Goal: Task Accomplishment & Management: Use online tool/utility

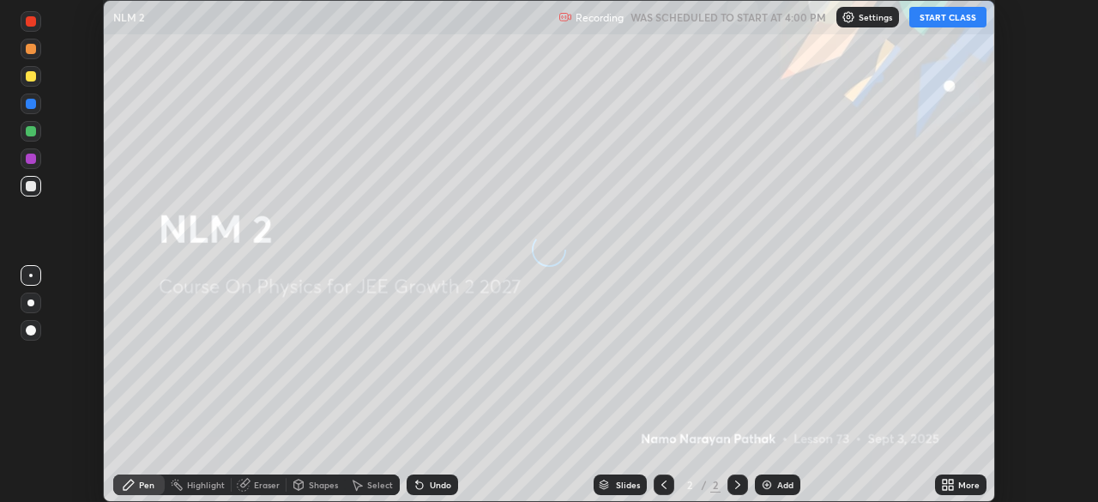
scroll to position [502, 1098]
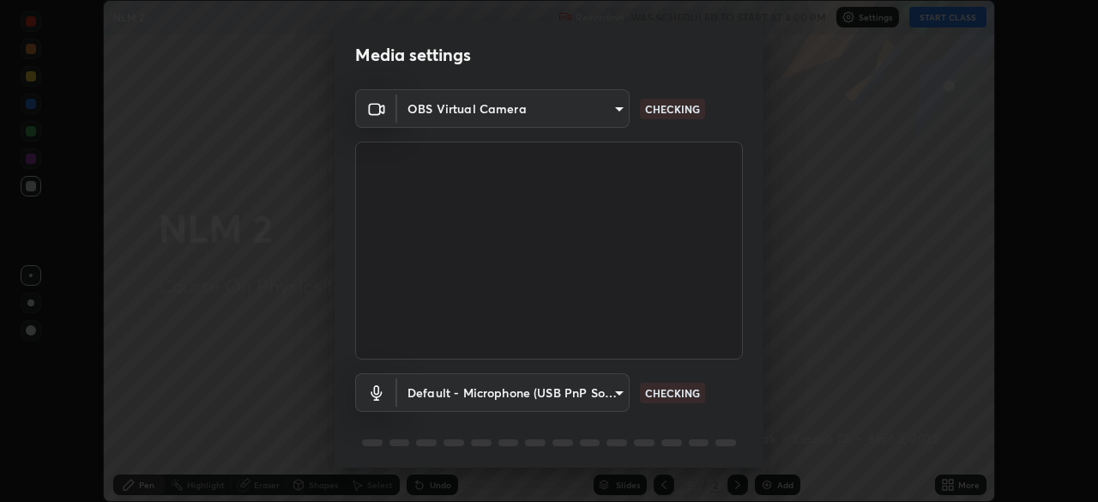
type input "e15fe1ebf70cde3bfcbeee335f8652014c7a9185cc29a01d69aea44f35fb34b8"
click at [620, 392] on body "Erase all NLM 2 Recording WAS SCHEDULED TO START AT 4:00 PM Settings START CLAS…" at bounding box center [549, 251] width 1098 height 502
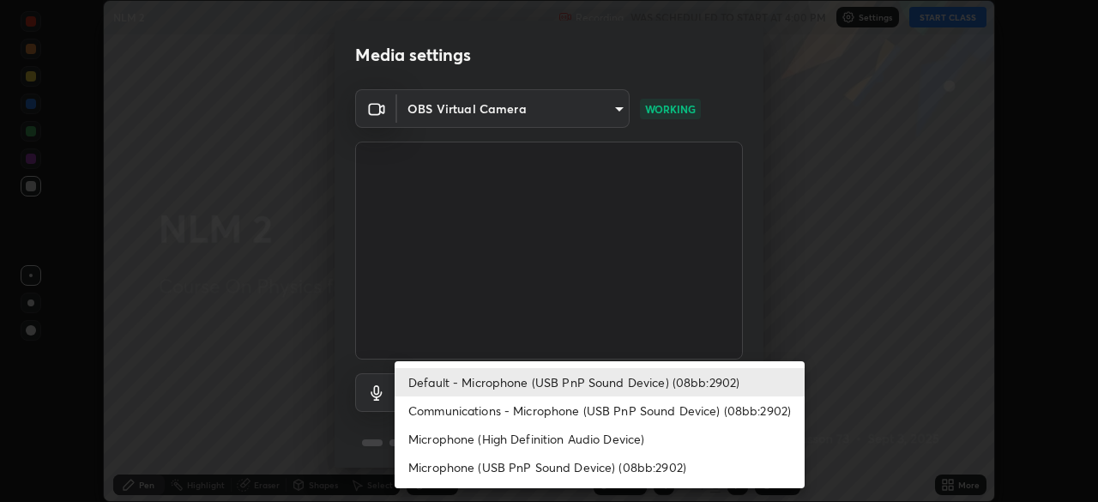
click at [647, 409] on li "Communications - Microphone (USB PnP Sound Device) (08bb:2902)" at bounding box center [600, 410] width 410 height 28
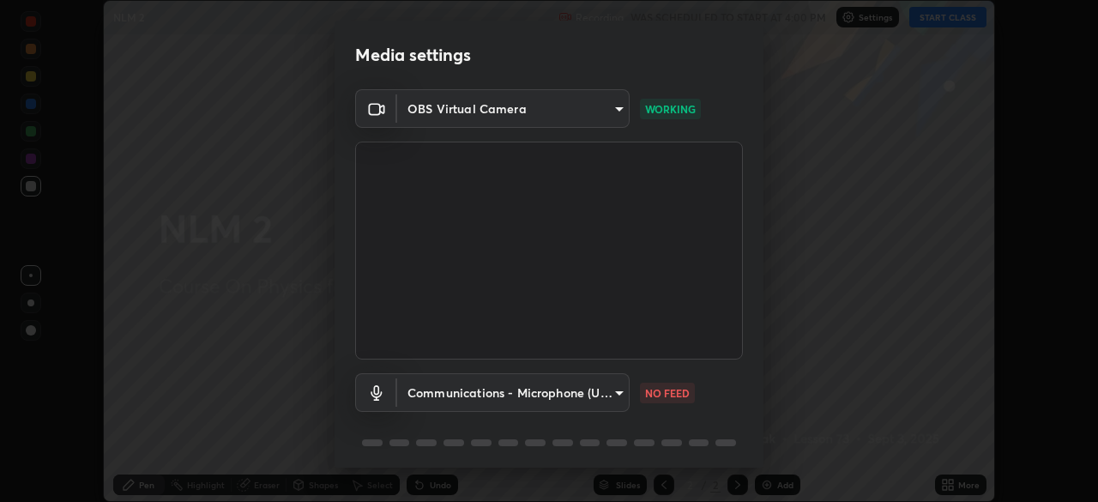
type input "communications"
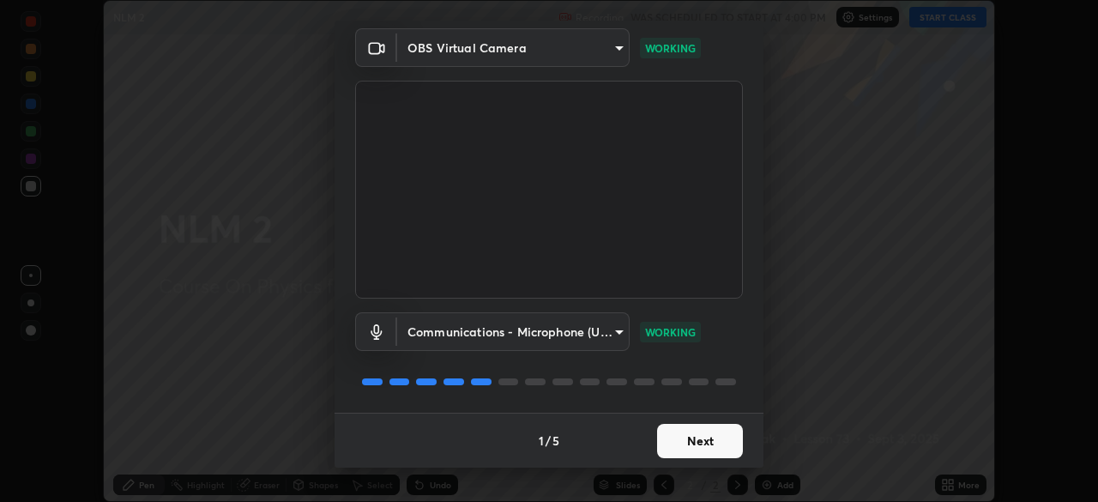
click at [728, 441] on button "Next" at bounding box center [700, 441] width 86 height 34
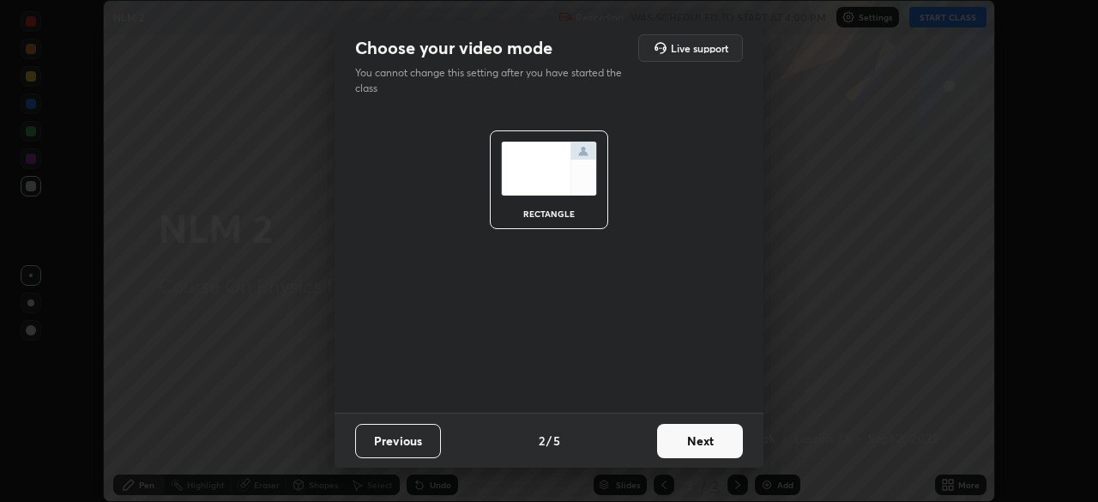
scroll to position [0, 0]
click at [731, 448] on button "Next" at bounding box center [700, 441] width 86 height 34
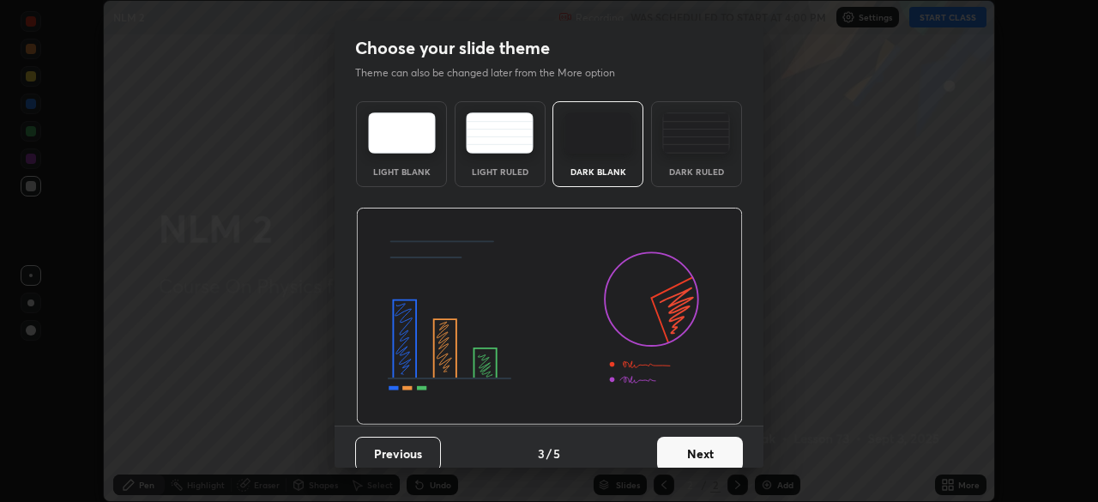
click at [734, 450] on button "Next" at bounding box center [700, 454] width 86 height 34
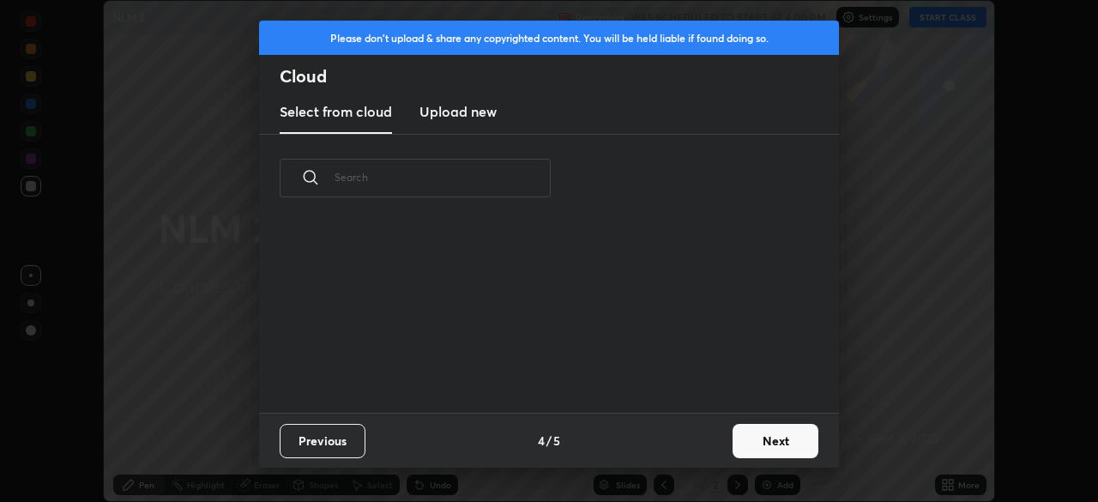
click at [781, 447] on button "Next" at bounding box center [776, 441] width 86 height 34
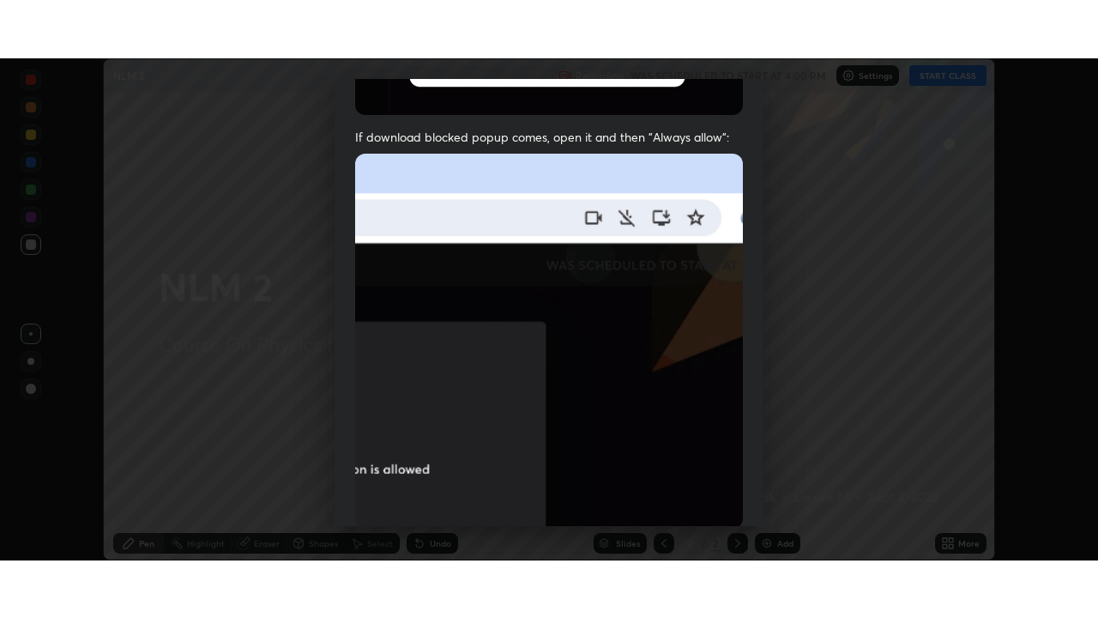
scroll to position [411, 0]
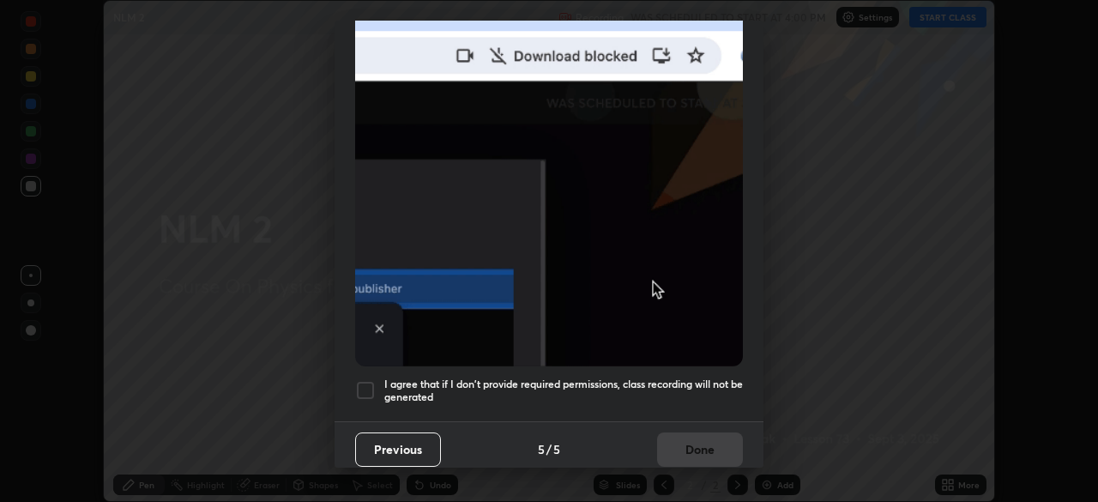
click at [368, 382] on div at bounding box center [365, 390] width 21 height 21
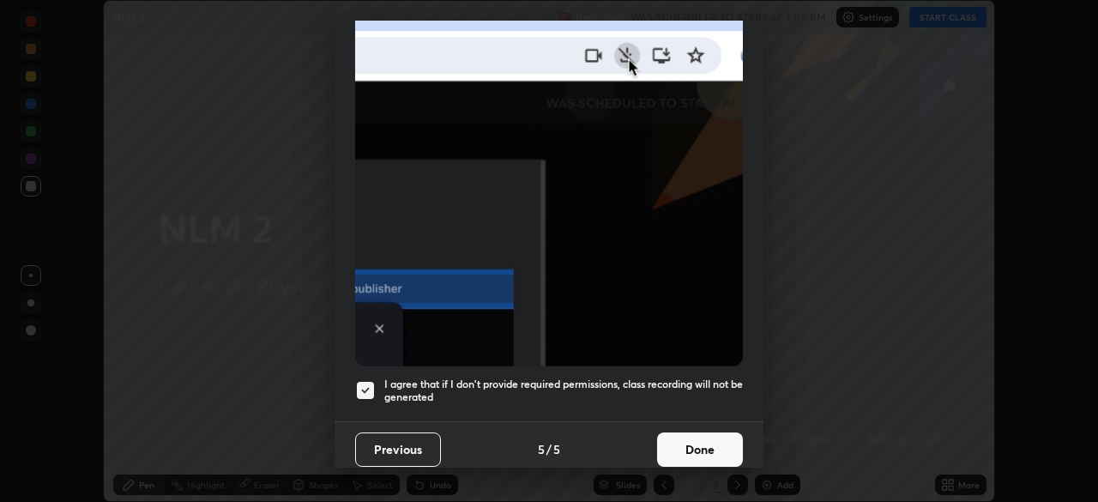
click at [696, 450] on button "Done" at bounding box center [700, 449] width 86 height 34
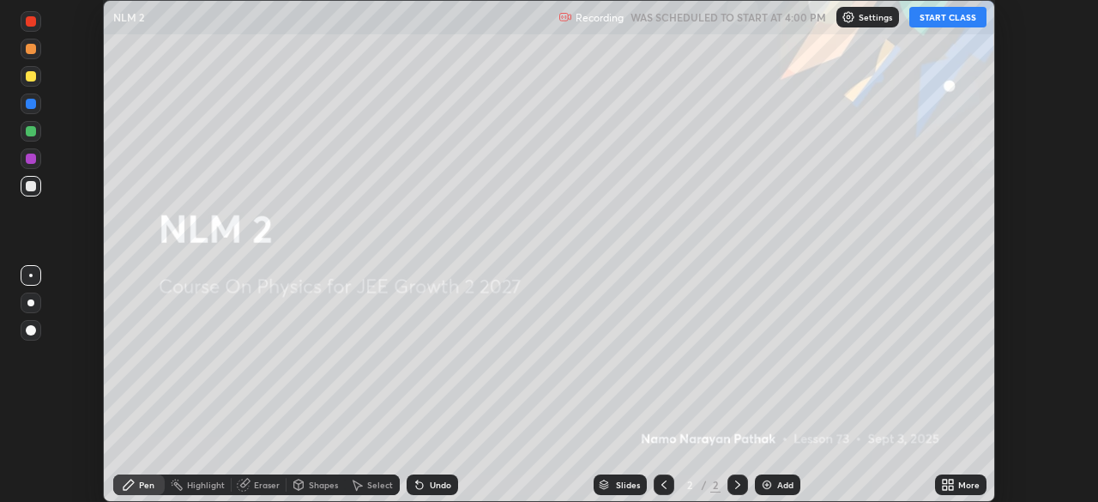
click at [951, 18] on button "START CLASS" at bounding box center [947, 17] width 77 height 21
click at [954, 486] on icon at bounding box center [948, 485] width 14 height 14
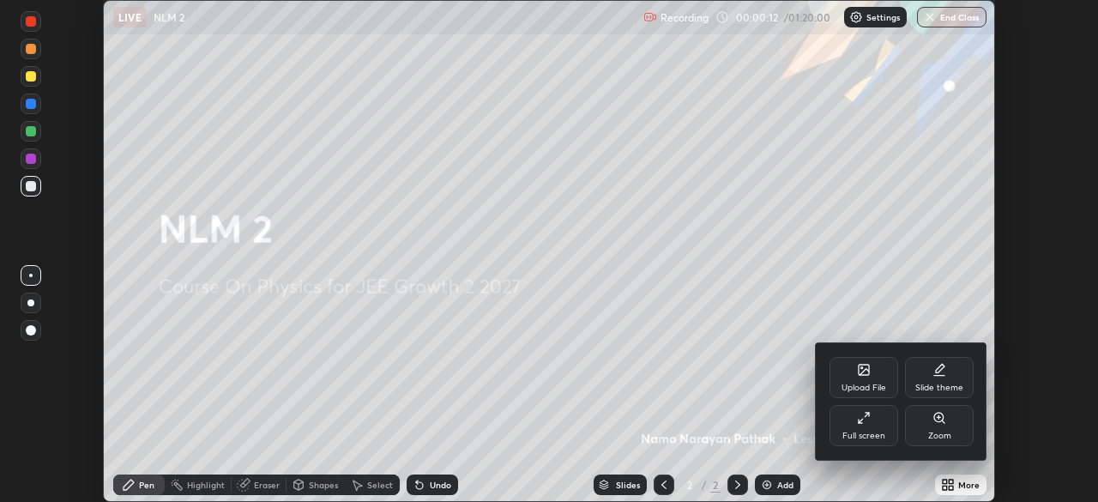
click at [883, 431] on div "Full screen" at bounding box center [863, 435] width 43 height 9
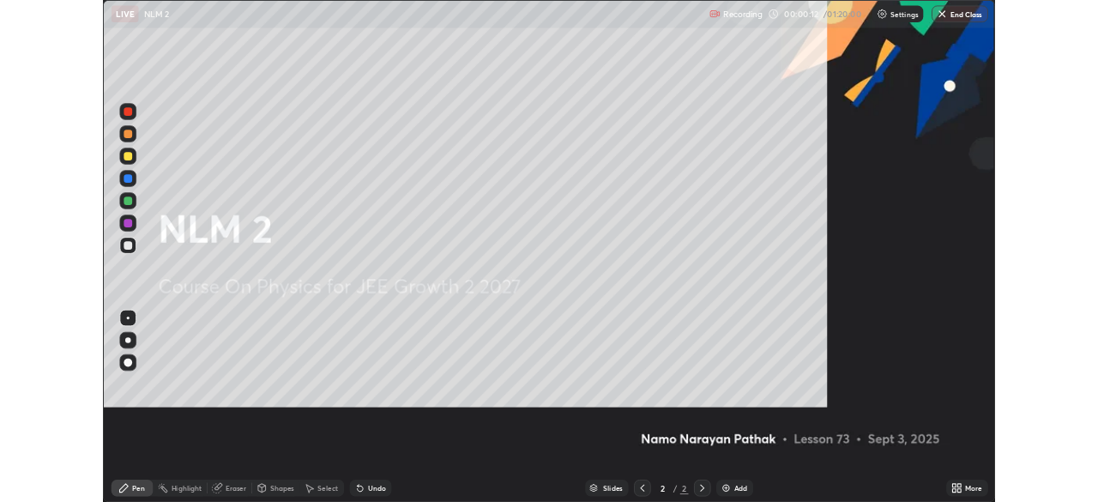
scroll to position [618, 1098]
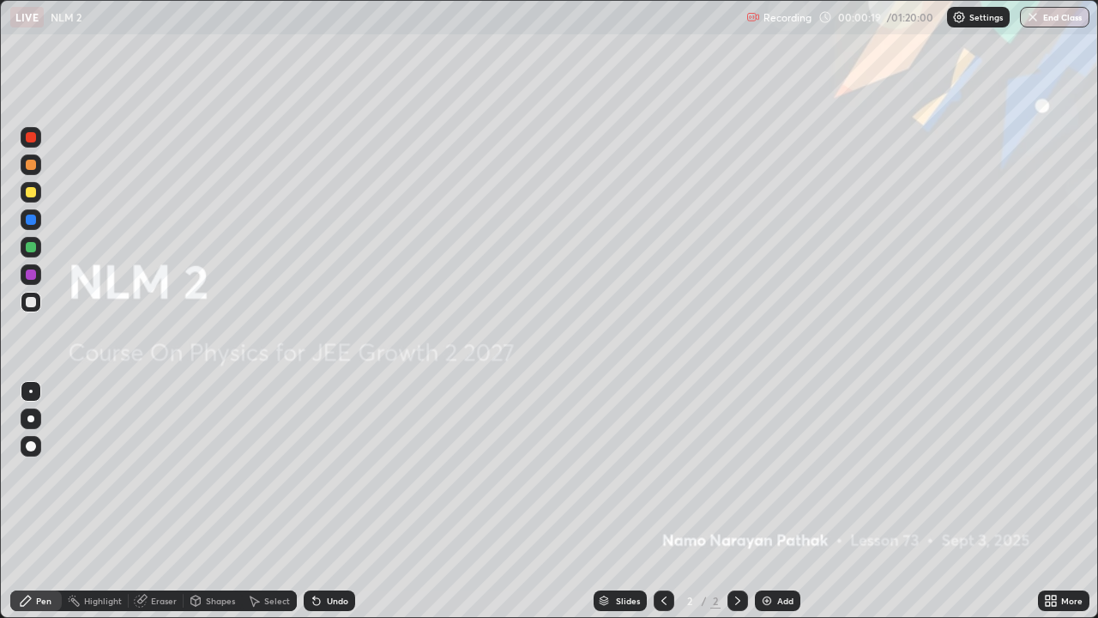
click at [1046, 501] on icon at bounding box center [1048, 603] width 4 height 4
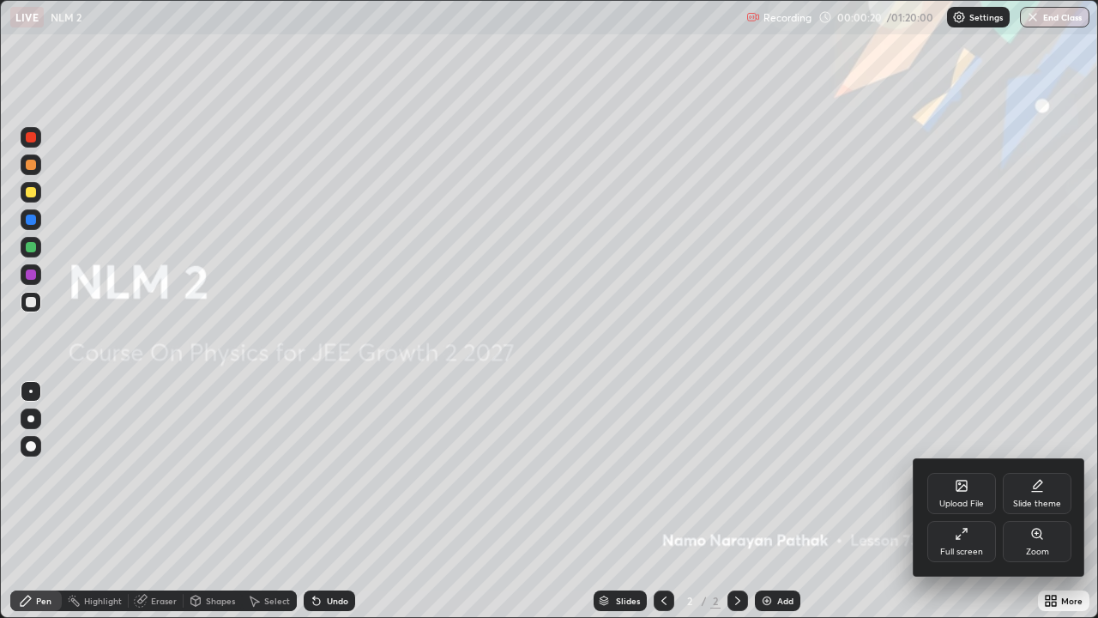
click at [951, 501] on div "Full screen" at bounding box center [961, 541] width 69 height 41
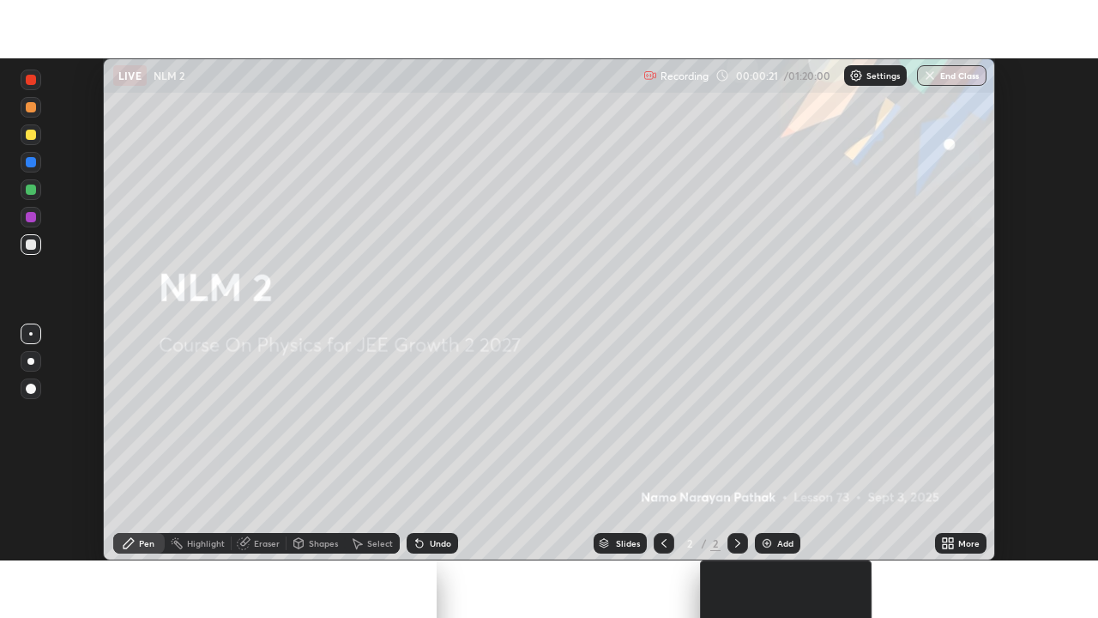
scroll to position [85282, 84686]
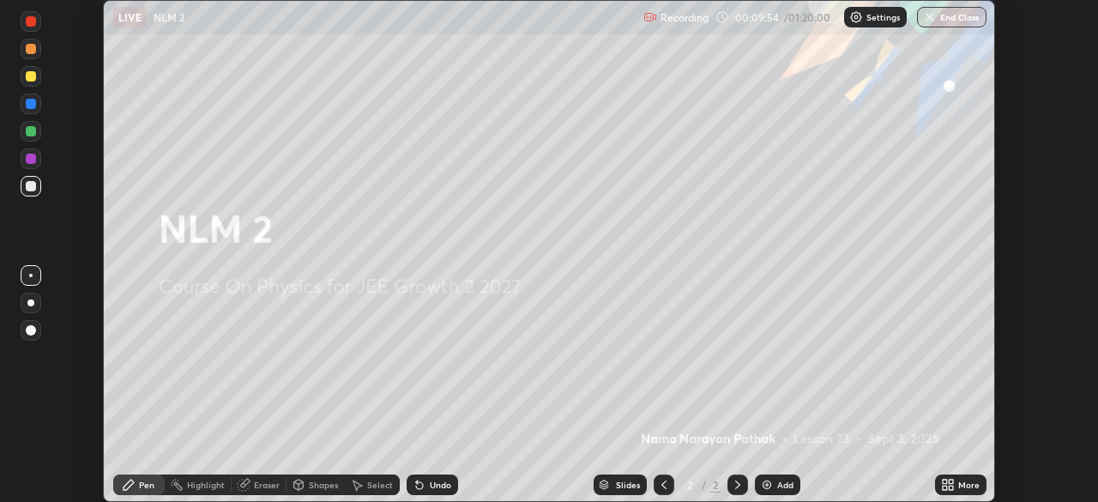
click at [959, 487] on div "More" at bounding box center [968, 484] width 21 height 9
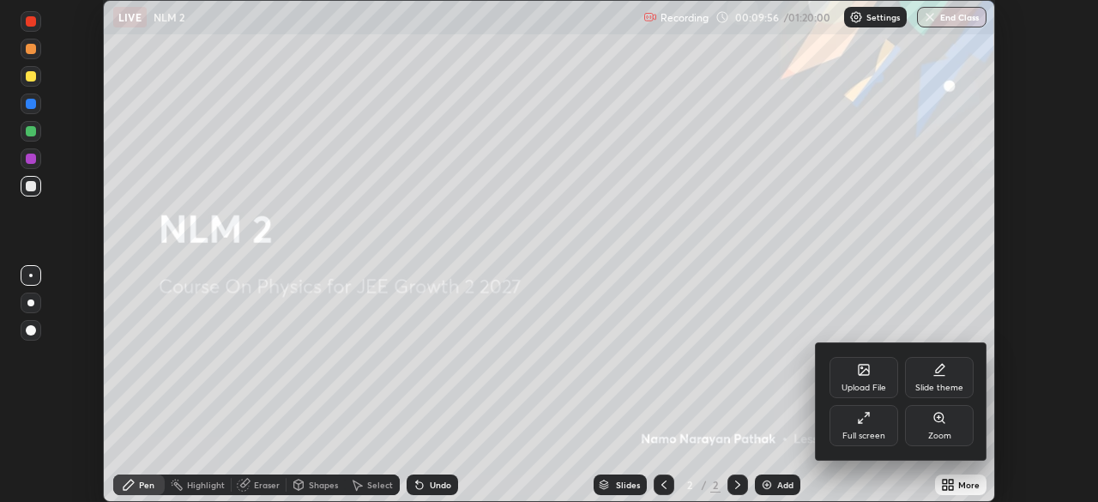
click at [802, 409] on div at bounding box center [549, 251] width 1098 height 502
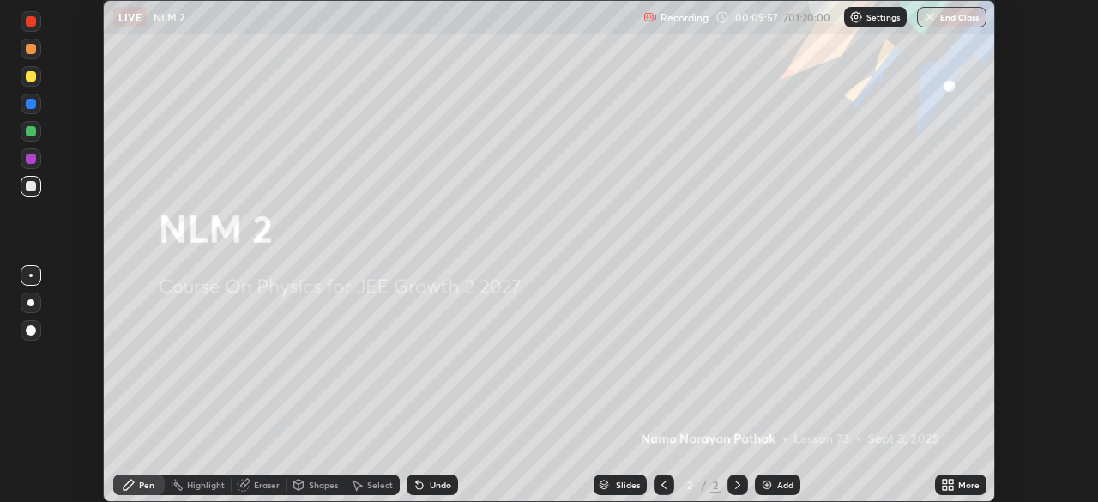
click at [944, 487] on icon at bounding box center [945, 488] width 4 height 4
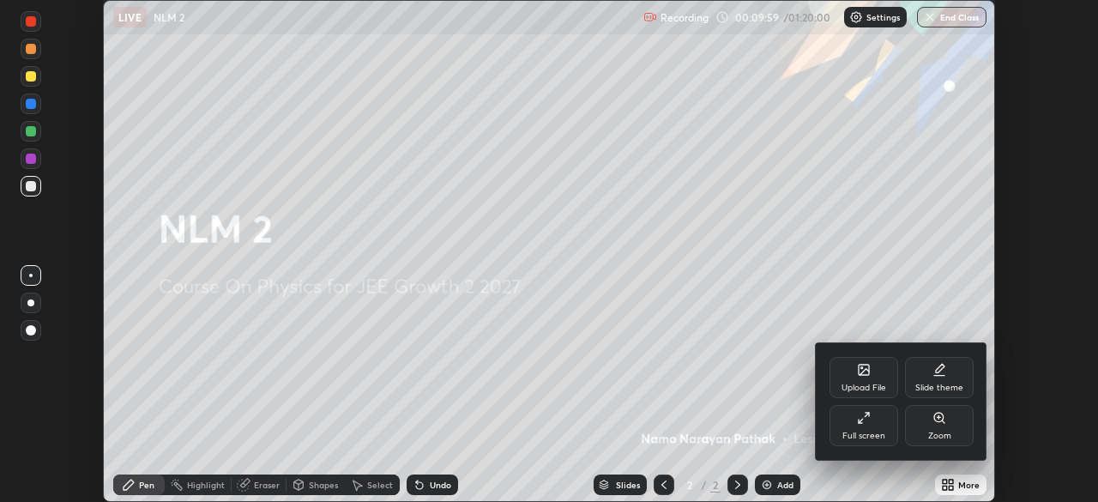
click at [867, 434] on div "Full screen" at bounding box center [863, 435] width 43 height 9
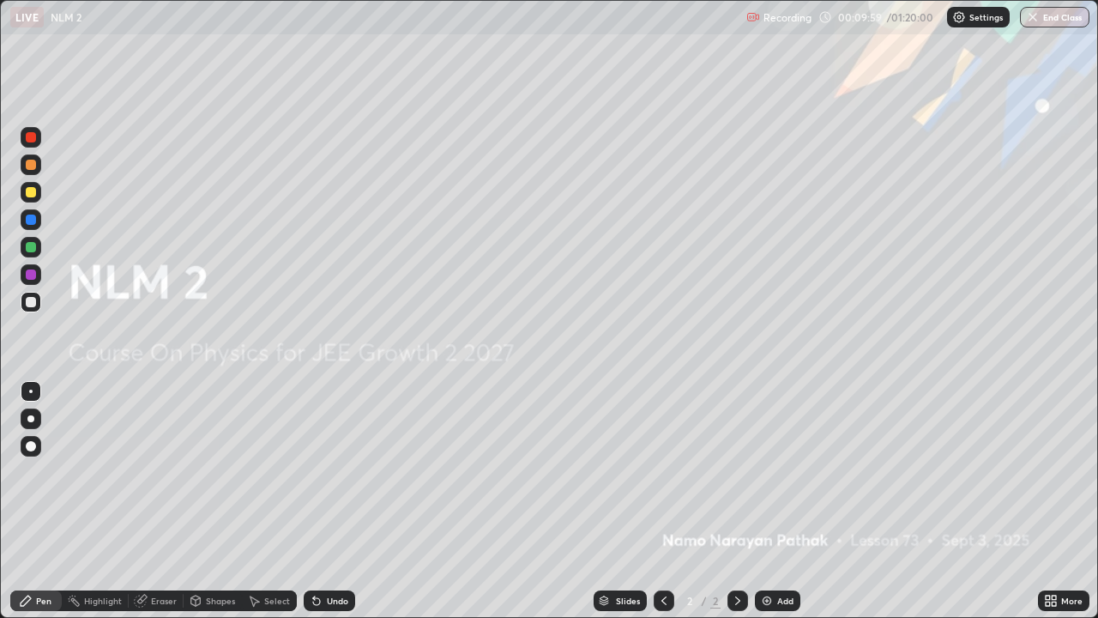
scroll to position [618, 1098]
click at [764, 501] on img at bounding box center [767, 601] width 14 height 14
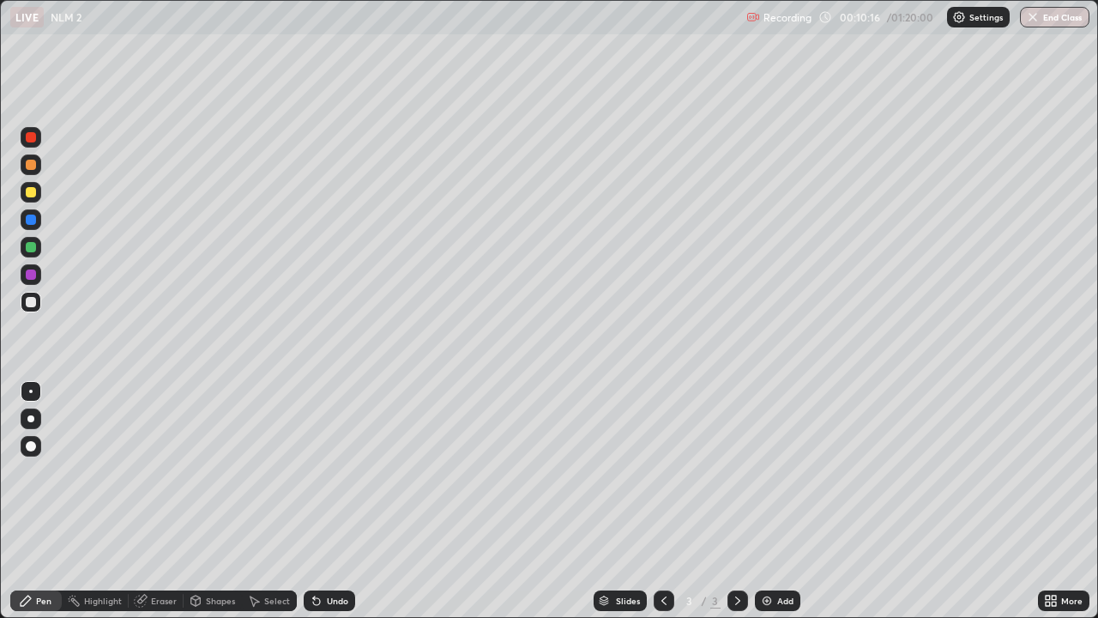
click at [30, 160] on div at bounding box center [31, 165] width 10 height 10
click at [29, 224] on div at bounding box center [31, 219] width 10 height 10
click at [37, 168] on div at bounding box center [31, 164] width 21 height 21
click at [768, 501] on img at bounding box center [767, 601] width 14 height 14
click at [664, 501] on icon at bounding box center [663, 600] width 5 height 9
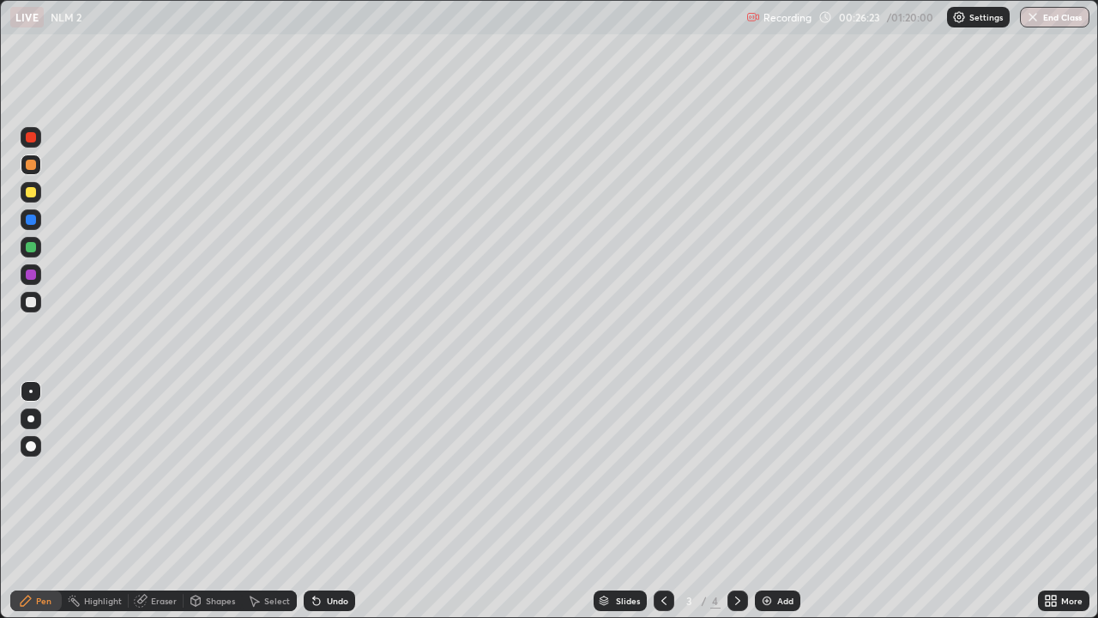
click at [736, 501] on icon at bounding box center [738, 601] width 14 height 14
click at [768, 501] on img at bounding box center [767, 601] width 14 height 14
click at [31, 171] on div at bounding box center [31, 164] width 21 height 21
click at [39, 221] on div at bounding box center [31, 219] width 21 height 21
click at [32, 275] on div at bounding box center [31, 274] width 10 height 10
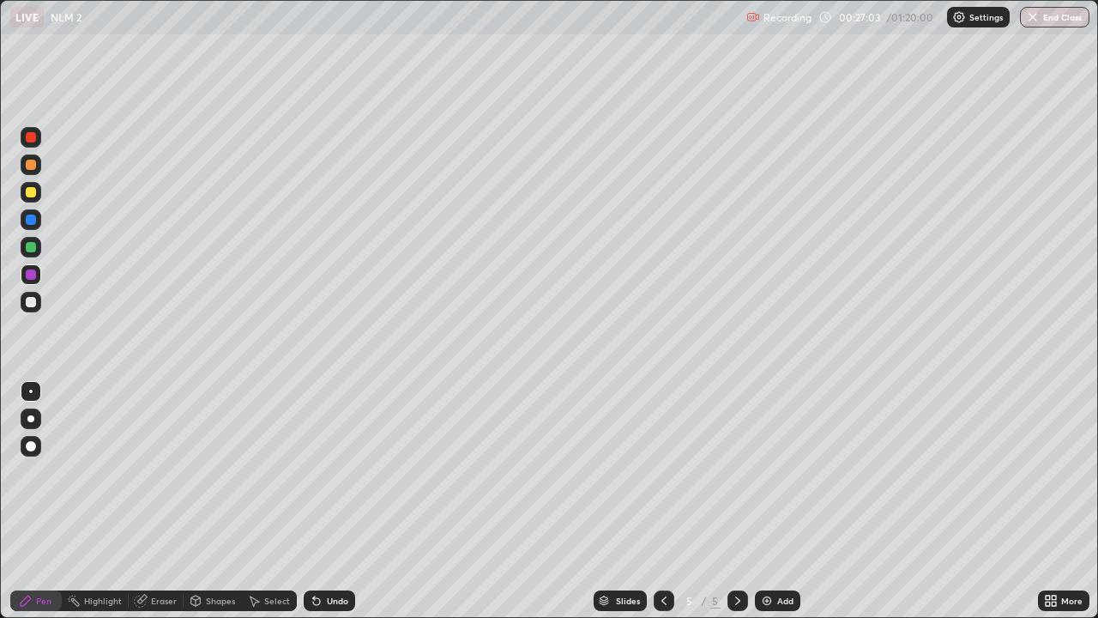
click at [31, 193] on div at bounding box center [31, 192] width 10 height 10
click at [39, 251] on div at bounding box center [31, 247] width 21 height 21
click at [39, 171] on div at bounding box center [31, 164] width 21 height 21
click at [30, 220] on div at bounding box center [31, 219] width 10 height 10
click at [30, 169] on div at bounding box center [31, 165] width 10 height 10
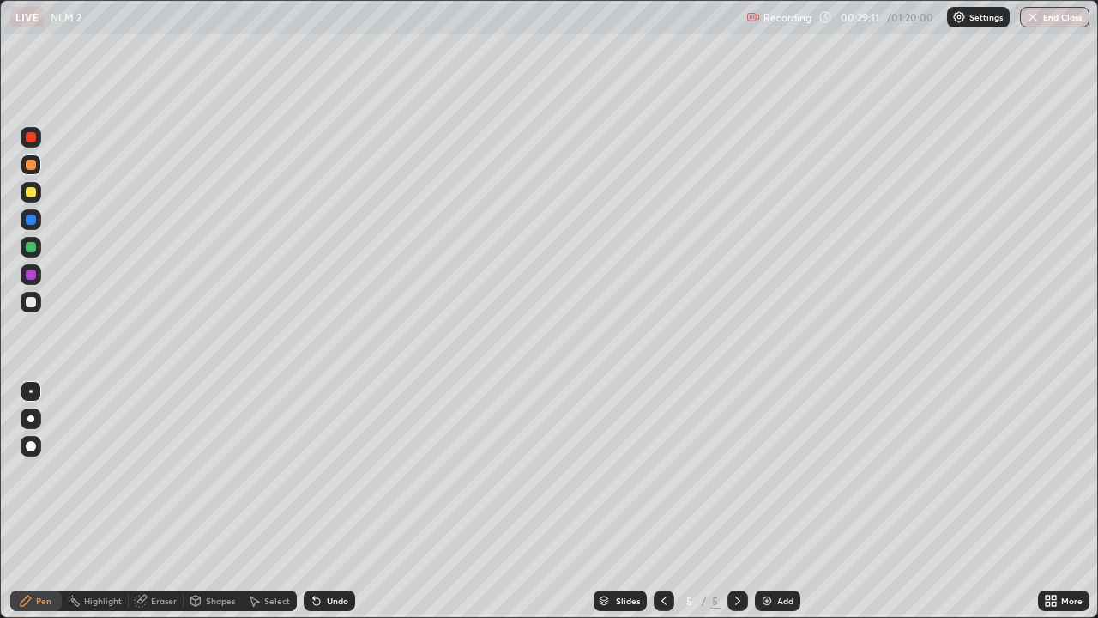
click at [773, 501] on div "Add" at bounding box center [777, 600] width 45 height 21
click at [662, 501] on icon at bounding box center [664, 601] width 14 height 14
click at [736, 501] on icon at bounding box center [738, 601] width 14 height 14
click at [771, 501] on img at bounding box center [767, 601] width 14 height 14
click at [30, 276] on div at bounding box center [31, 274] width 10 height 10
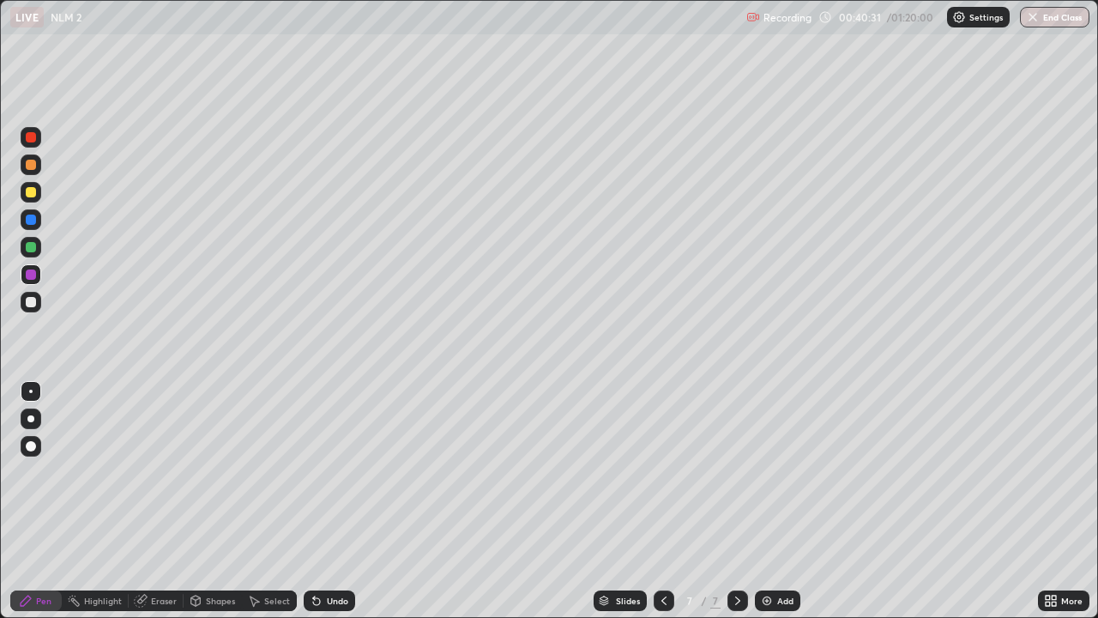
click at [31, 172] on div at bounding box center [31, 164] width 21 height 21
click at [774, 501] on div "Add" at bounding box center [777, 600] width 45 height 21
click at [32, 220] on div at bounding box center [31, 219] width 10 height 10
click at [38, 164] on div at bounding box center [31, 164] width 21 height 21
click at [38, 246] on div at bounding box center [31, 247] width 21 height 21
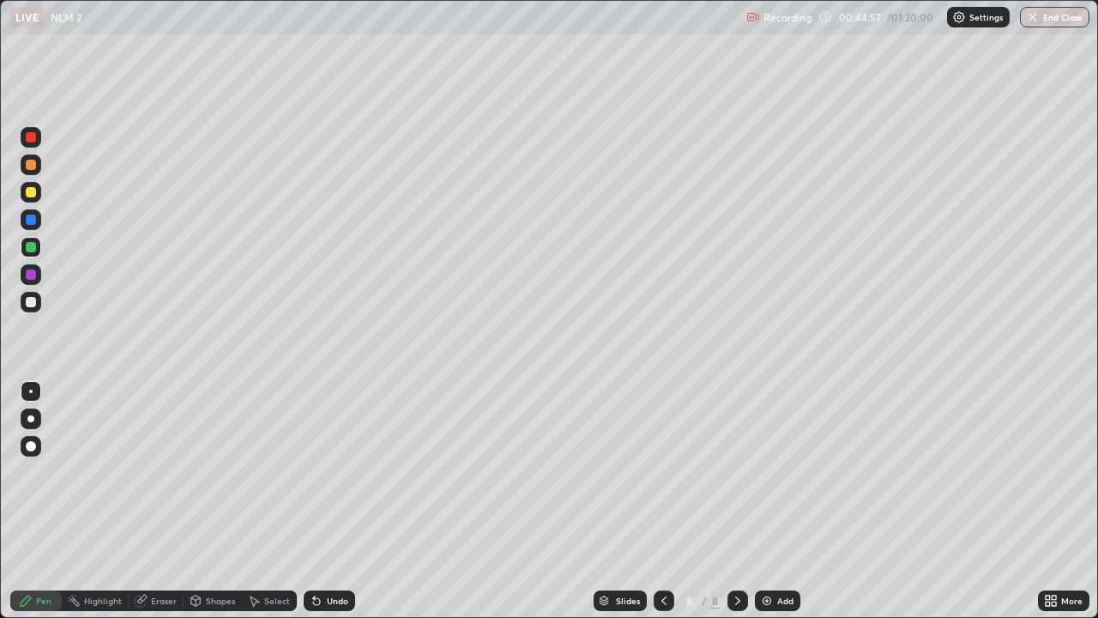
click at [35, 166] on div at bounding box center [31, 165] width 10 height 10
click at [32, 275] on div at bounding box center [31, 274] width 10 height 10
click at [30, 165] on div at bounding box center [31, 165] width 10 height 10
click at [276, 501] on div "Select" at bounding box center [277, 600] width 26 height 9
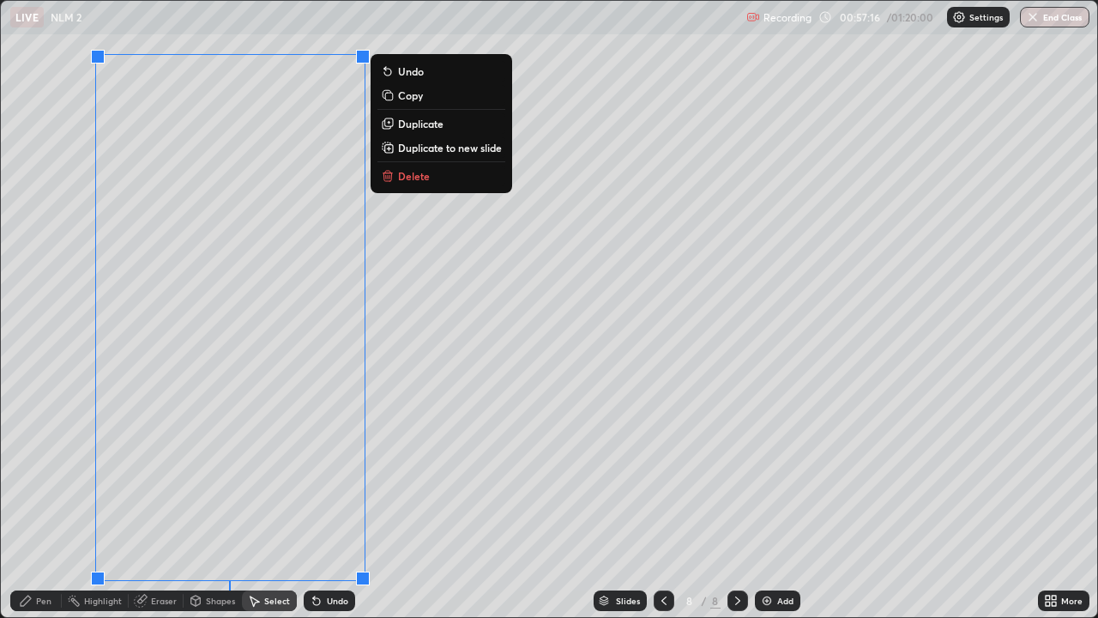
click at [444, 148] on p "Duplicate to new slide" at bounding box center [450, 148] width 104 height 14
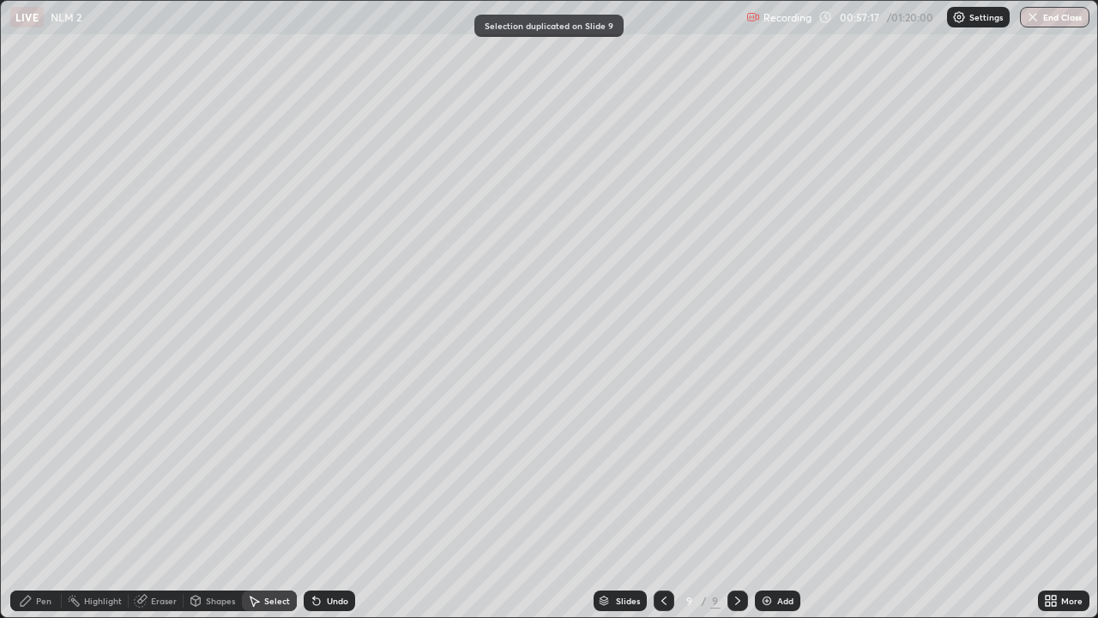
click at [48, 501] on div "Pen" at bounding box center [35, 600] width 51 height 21
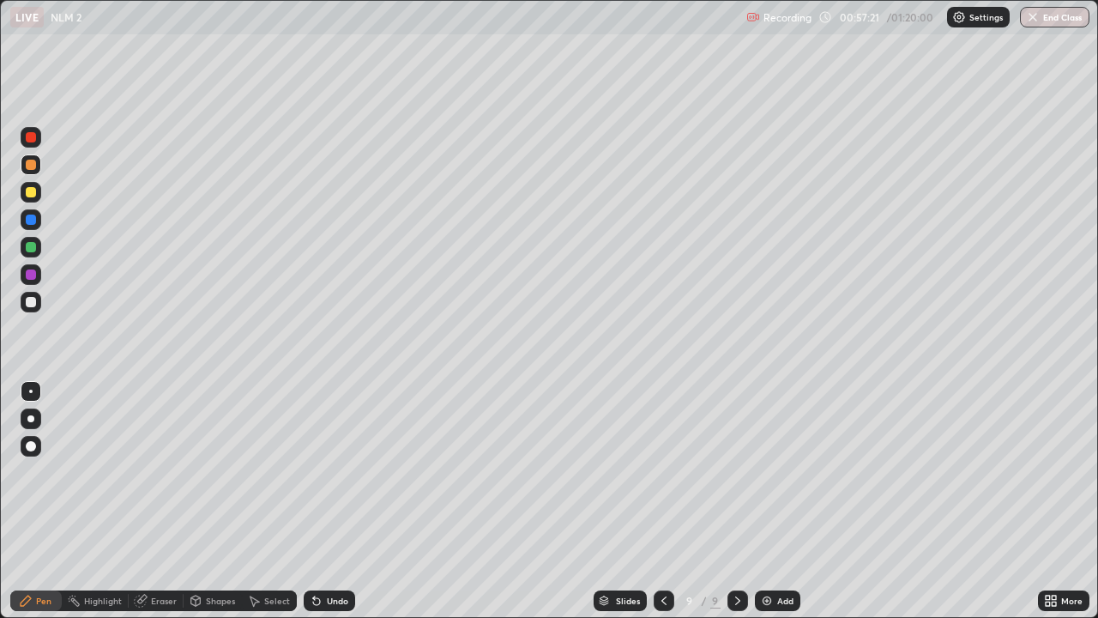
click at [668, 501] on icon at bounding box center [664, 601] width 14 height 14
click at [736, 501] on icon at bounding box center [737, 600] width 5 height 9
click at [663, 501] on icon at bounding box center [663, 600] width 5 height 9
click at [662, 501] on icon at bounding box center [664, 601] width 14 height 14
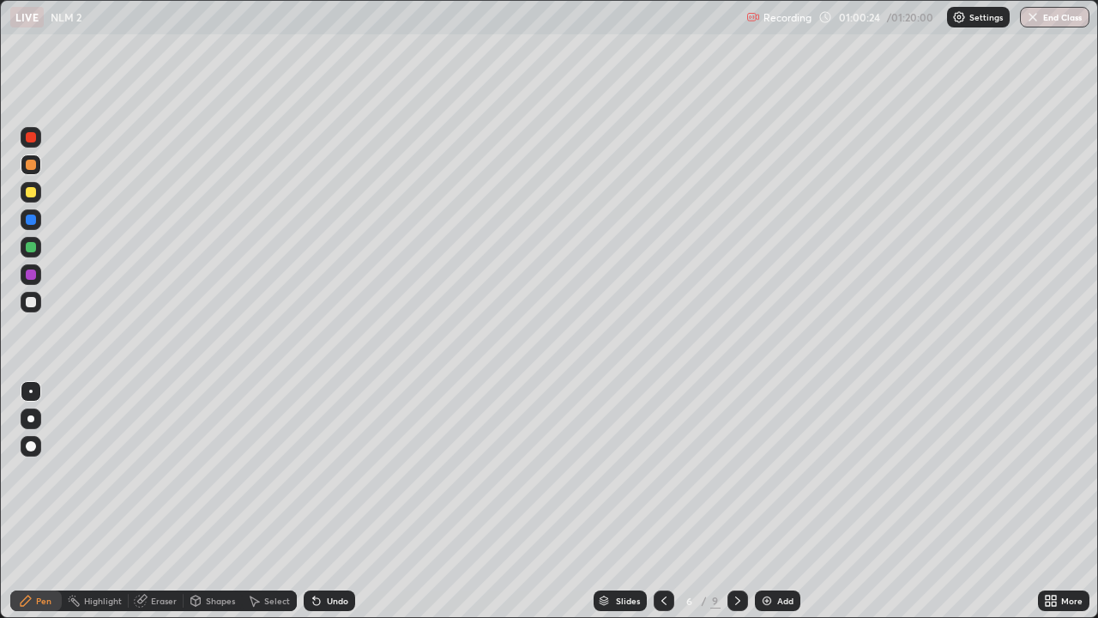
click at [661, 501] on icon at bounding box center [664, 601] width 14 height 14
click at [662, 501] on icon at bounding box center [664, 601] width 14 height 14
click at [736, 501] on icon at bounding box center [738, 601] width 14 height 14
click at [737, 501] on icon at bounding box center [738, 601] width 14 height 14
click at [736, 501] on icon at bounding box center [738, 601] width 14 height 14
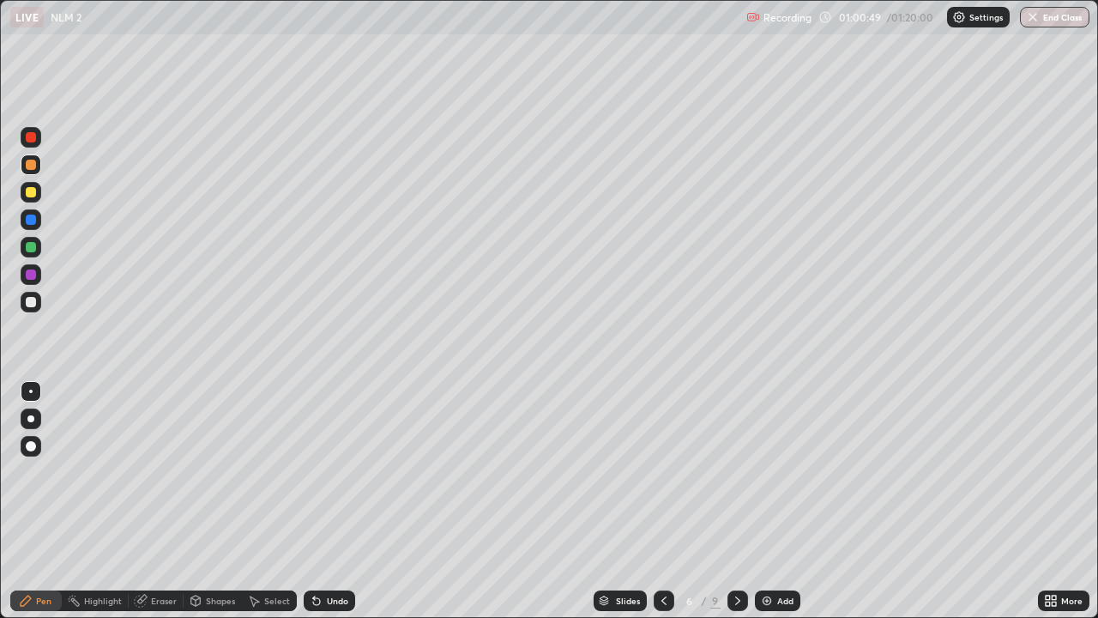
click at [735, 501] on icon at bounding box center [737, 600] width 5 height 9
click at [738, 501] on icon at bounding box center [738, 601] width 14 height 14
click at [269, 501] on div "Select" at bounding box center [277, 600] width 26 height 9
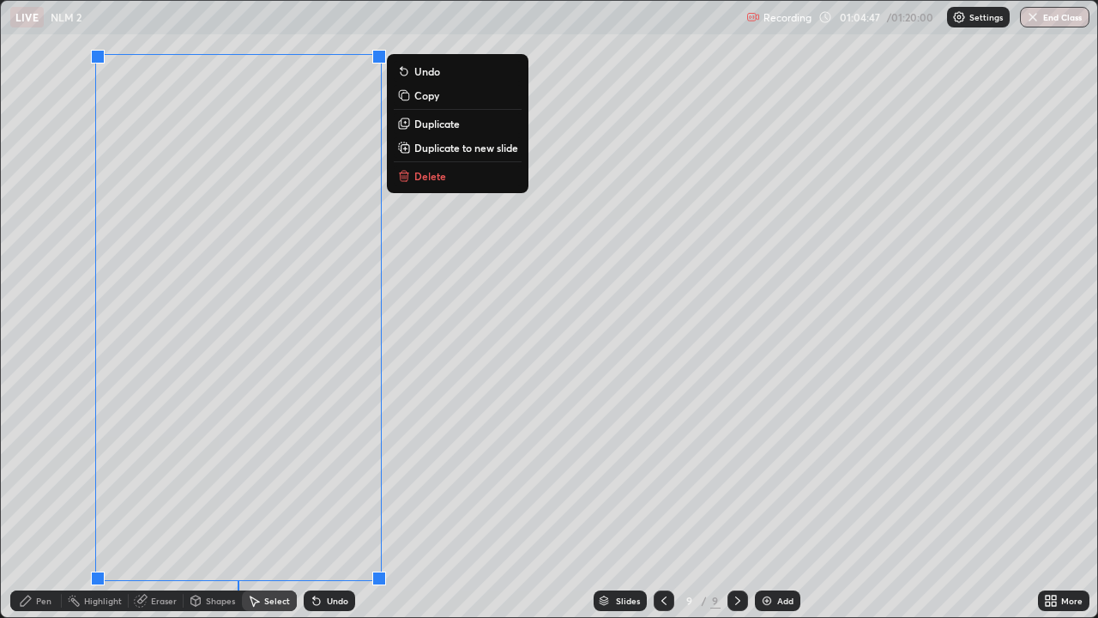
click at [477, 147] on p "Duplicate to new slide" at bounding box center [466, 148] width 104 height 14
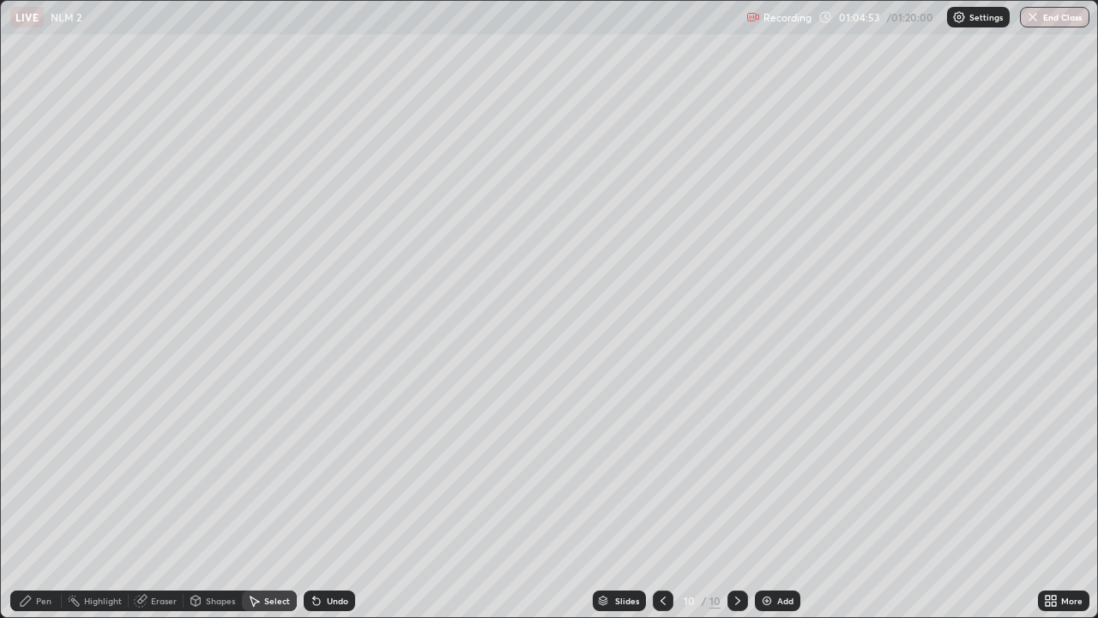
click at [51, 501] on div "Pen" at bounding box center [35, 600] width 51 height 21
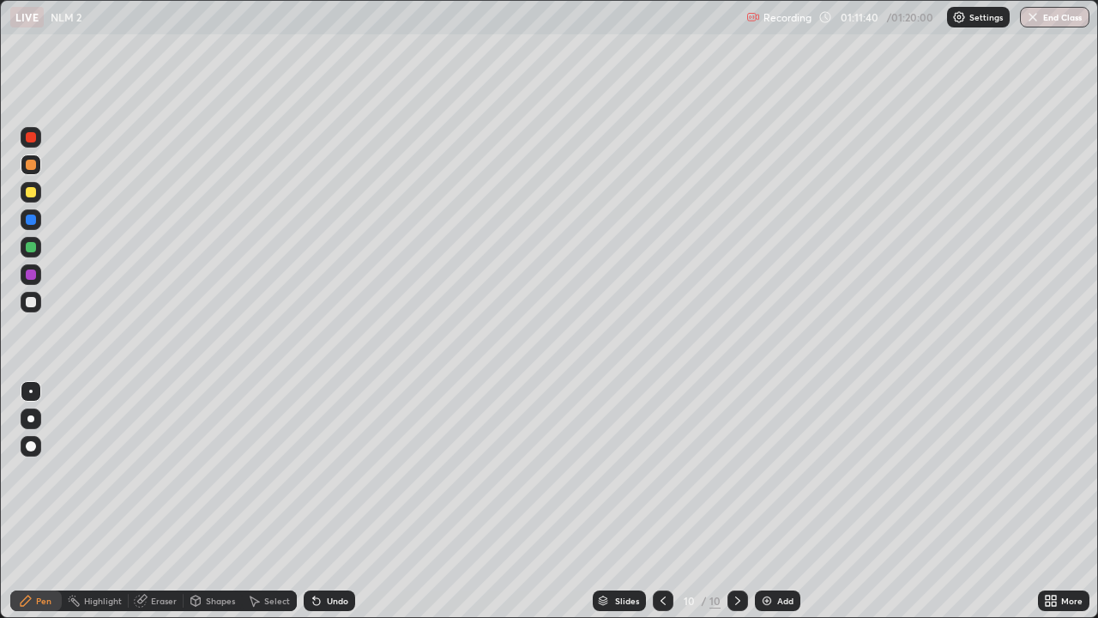
click at [1048, 17] on button "End Class" at bounding box center [1054, 17] width 69 height 21
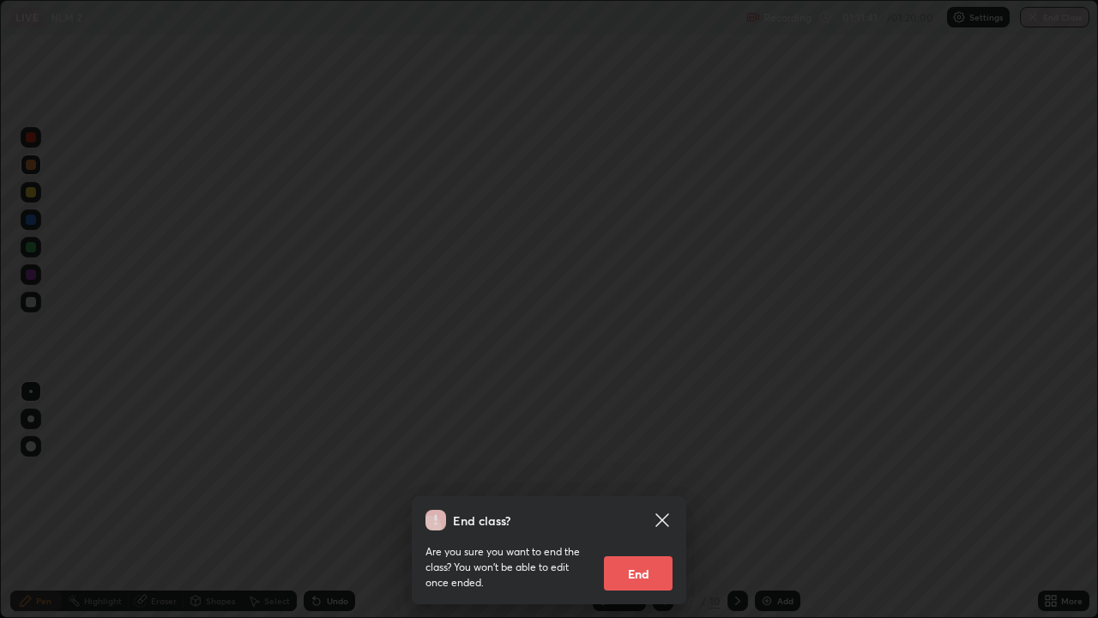
click at [656, 501] on button "End" at bounding box center [638, 573] width 69 height 34
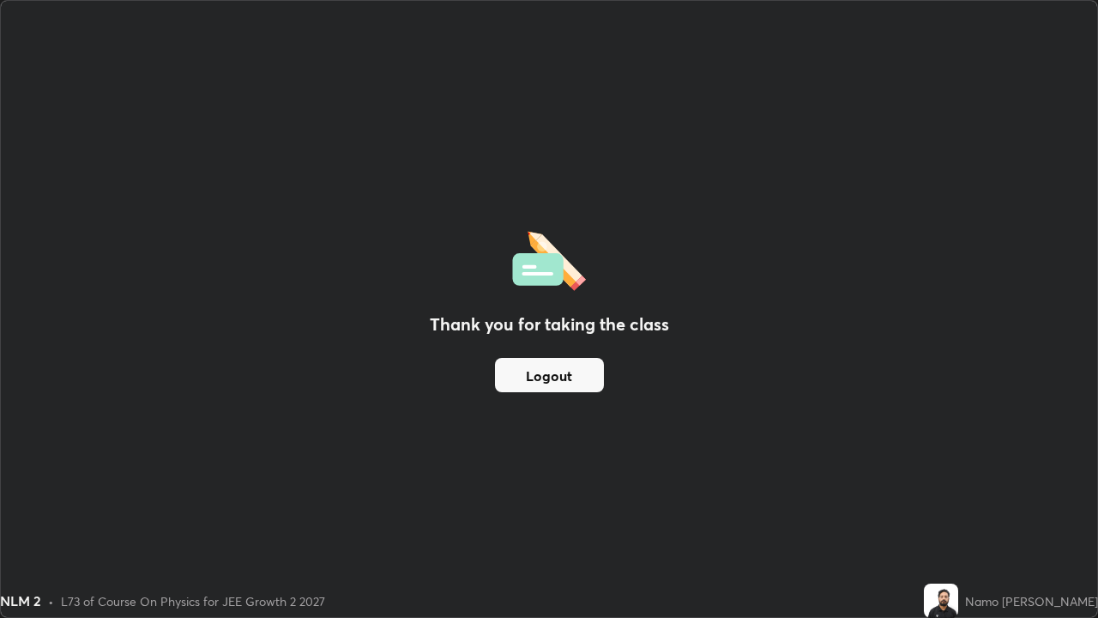
click at [570, 386] on button "Logout" at bounding box center [549, 375] width 109 height 34
